Goal: Task Accomplishment & Management: Complete application form

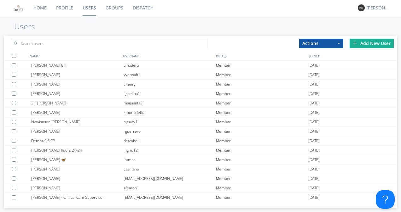
click at [372, 46] on div "Add New User" at bounding box center [371, 43] width 44 height 9
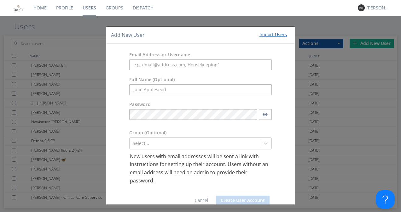
click at [174, 88] on input "text" at bounding box center [200, 89] width 142 height 11
type input "[PERSON_NAME]"
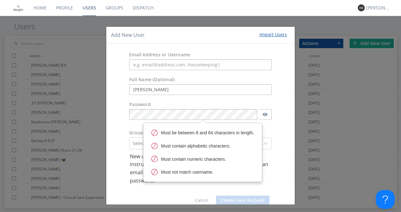
click at [167, 105] on div "Password" at bounding box center [200, 105] width 142 height 8
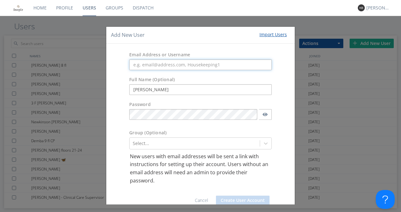
click at [213, 67] on input "text" at bounding box center [200, 65] width 142 height 11
click at [207, 63] on input "text" at bounding box center [200, 65] width 142 height 11
click at [209, 49] on div "Email Address or Username" at bounding box center [200, 61] width 188 height 25
click at [267, 117] on button "button" at bounding box center [265, 114] width 13 height 11
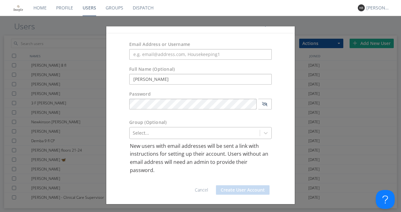
click at [195, 139] on div "Select..." at bounding box center [200, 133] width 142 height 12
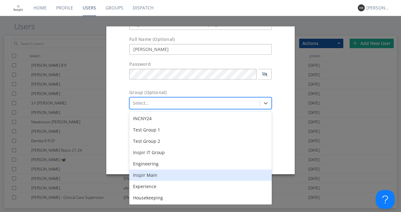
click at [160, 178] on div "Inspir Main" at bounding box center [200, 175] width 142 height 11
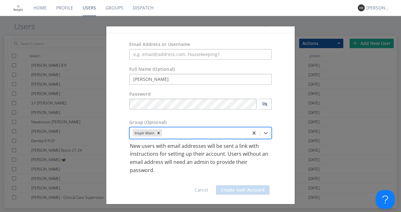
scroll to position [10, 0]
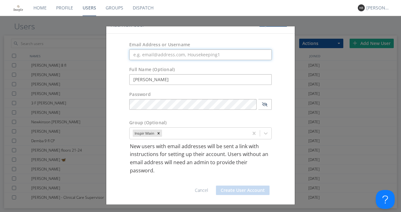
click at [184, 55] on input "text" at bounding box center [200, 54] width 142 height 11
click at [258, 122] on div "Group (Optional)" at bounding box center [200, 124] width 152 height 8
click at [206, 55] on input "text" at bounding box center [200, 54] width 142 height 11
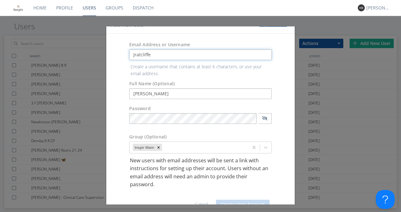
type input "Jratcliffe"
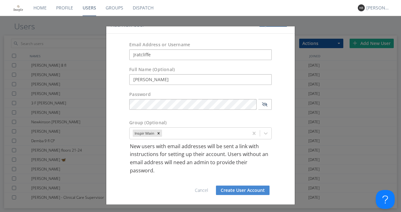
click at [198, 78] on div "Full Name (Optional) [PERSON_NAME]" at bounding box center [200, 75] width 188 height 25
click at [183, 95] on div "Password" at bounding box center [200, 95] width 142 height 8
click at [231, 189] on button "Create User Account" at bounding box center [243, 190] width 54 height 9
